Goal: Information Seeking & Learning: Learn about a topic

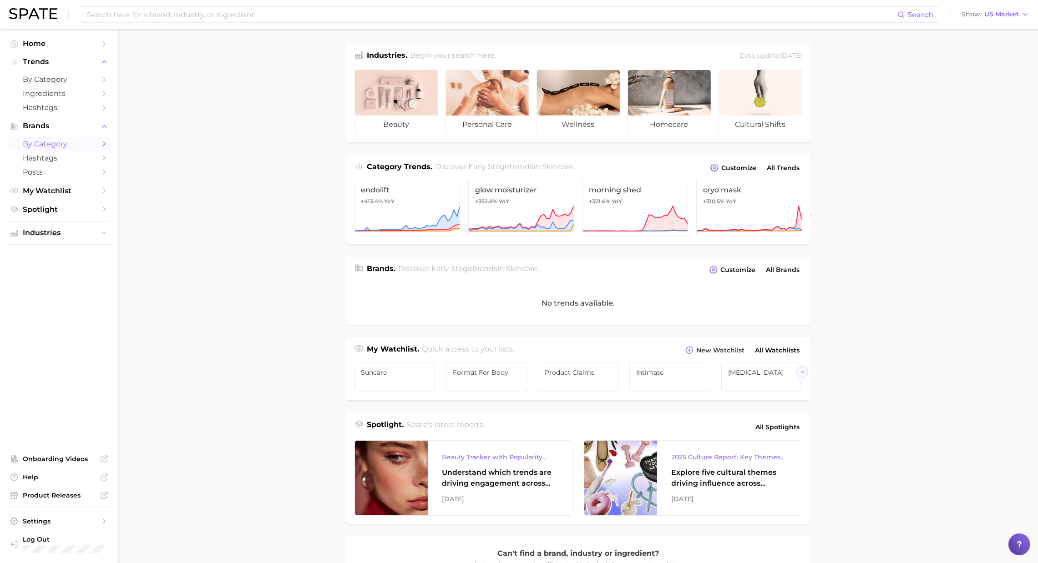
click at [50, 144] on span "by Category" at bounding box center [59, 144] width 73 height 9
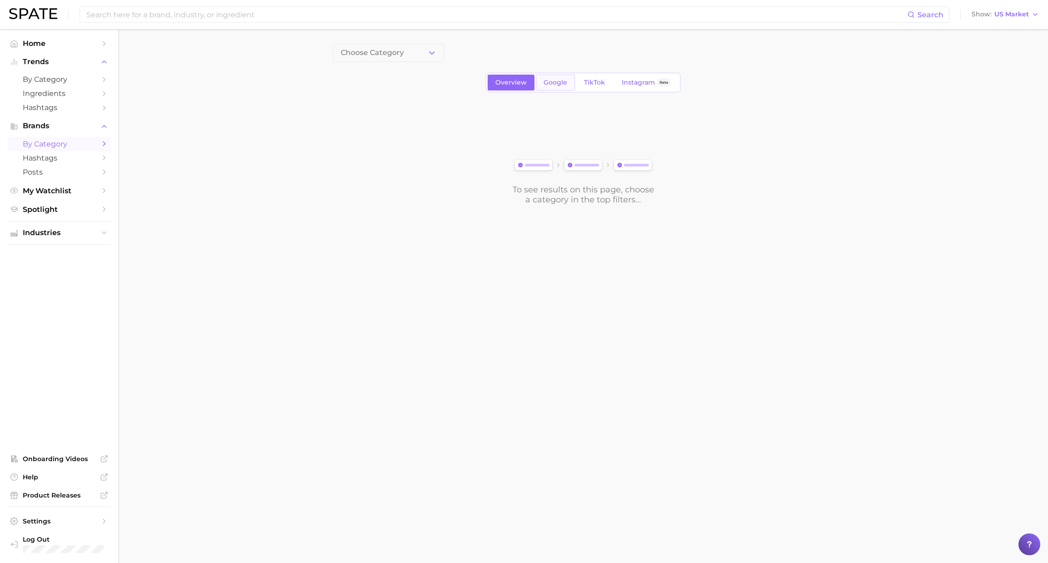
click at [555, 87] on link "Google" at bounding box center [555, 83] width 39 height 16
click at [384, 51] on span "1. Choose Category" at bounding box center [375, 53] width 68 height 8
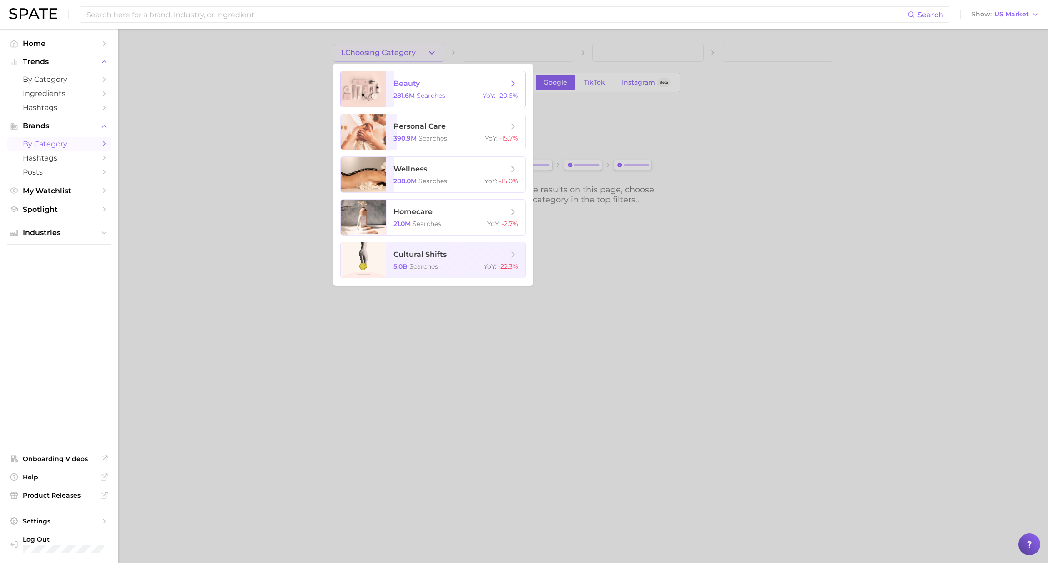
click at [435, 94] on span "searches" at bounding box center [431, 95] width 29 height 8
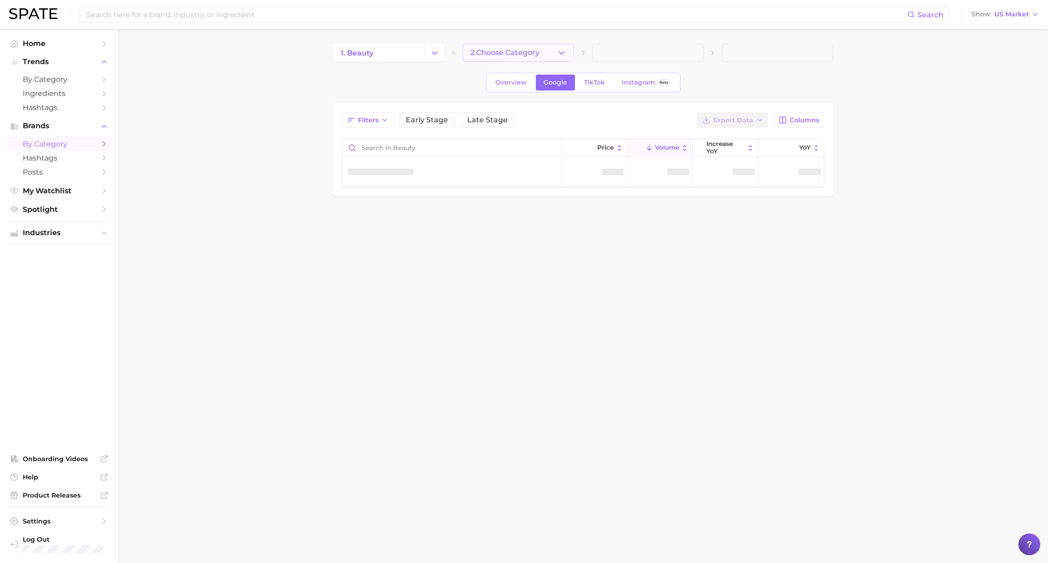
click at [536, 47] on button "2. Choose Category" at bounding box center [518, 53] width 111 height 18
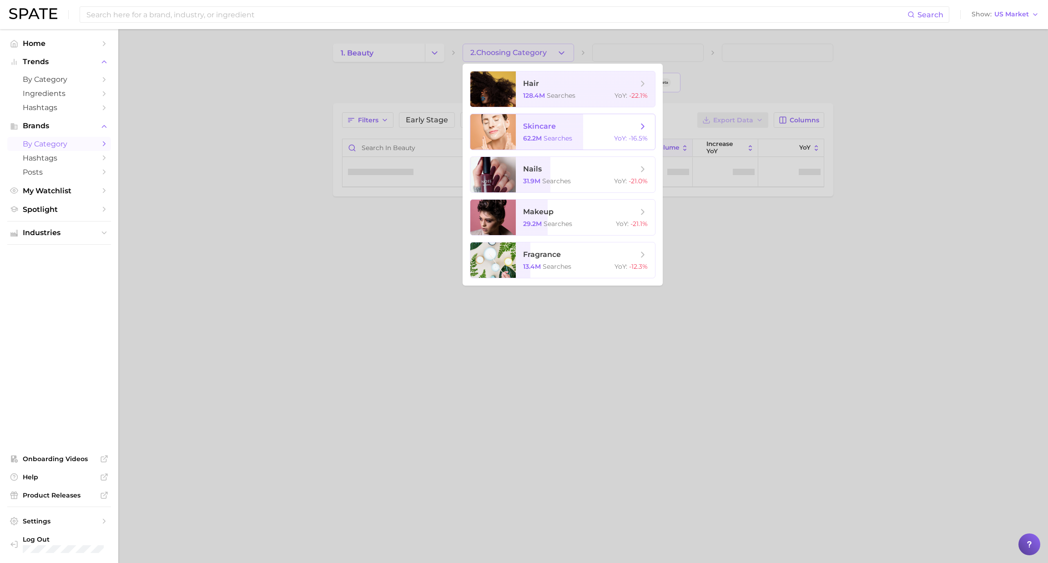
click at [570, 134] on span "skincare 62.2m searches YoY : -16.5%" at bounding box center [585, 131] width 139 height 35
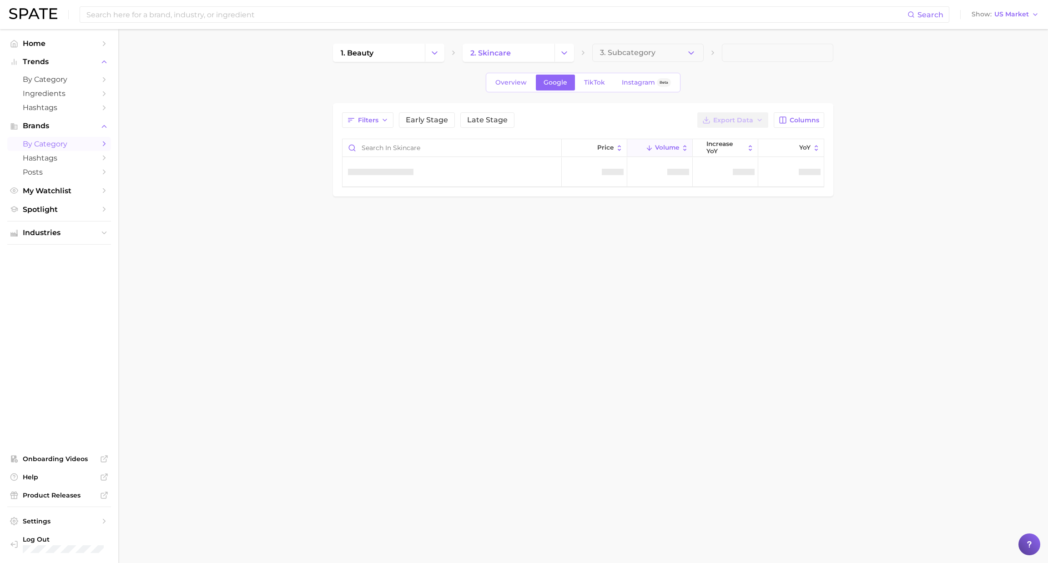
click at [663, 51] on button "3. Subcategory" at bounding box center [647, 53] width 111 height 18
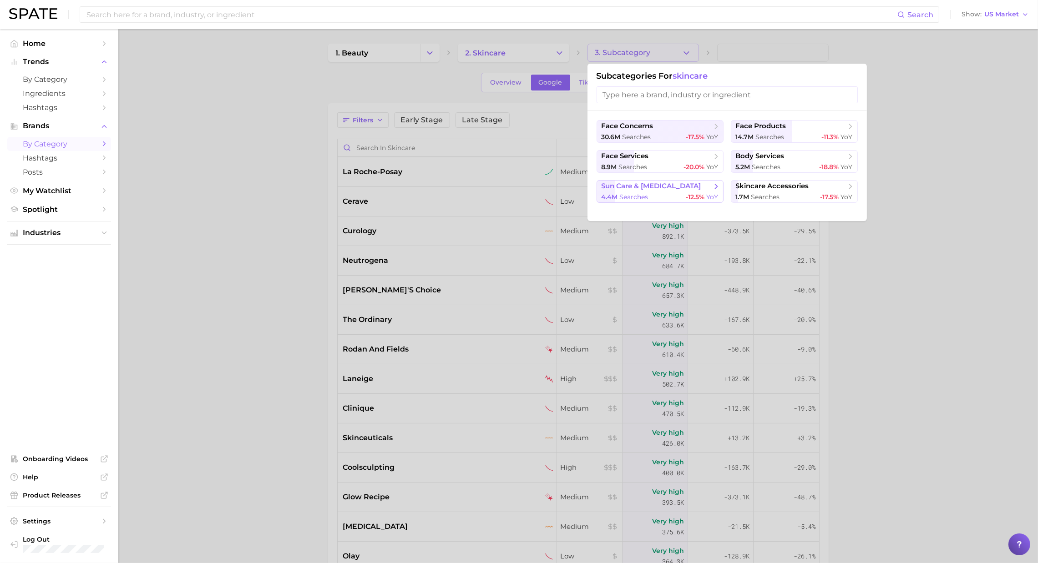
click at [656, 195] on div "4.4m searches -12.5% YoY" at bounding box center [659, 197] width 117 height 9
